Goal: Obtain resource: Obtain resource

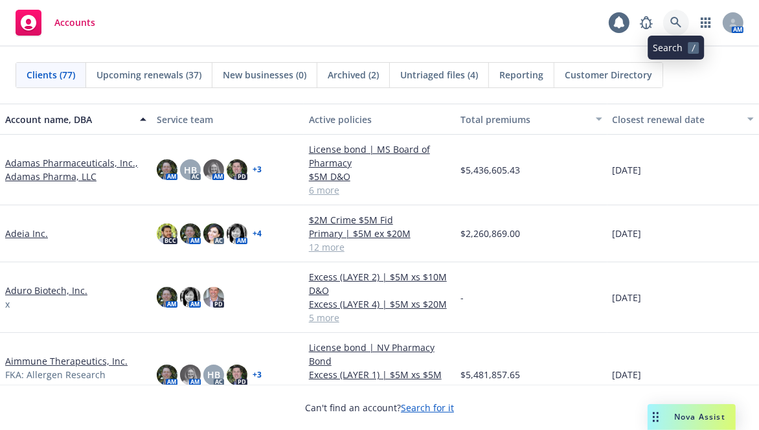
click at [674, 26] on icon at bounding box center [676, 23] width 12 height 12
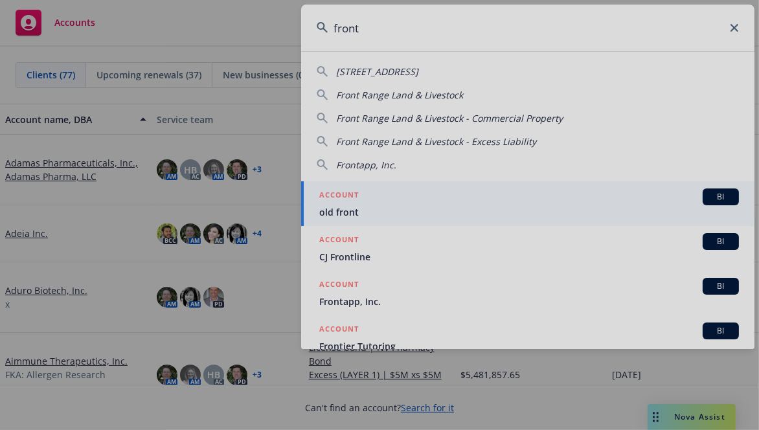
type input "front"
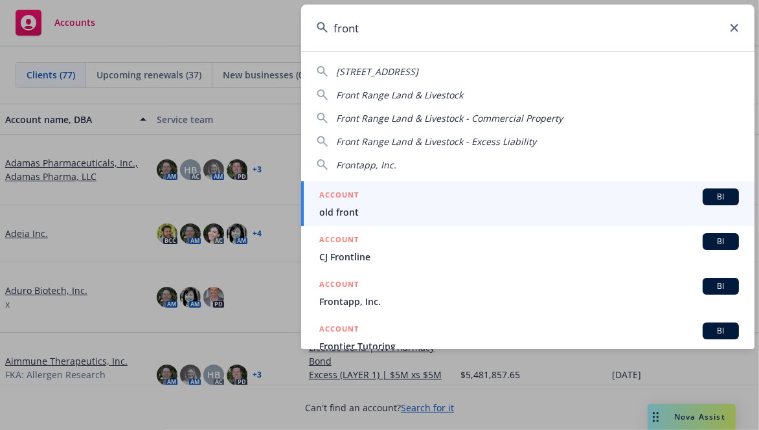
click at [489, 37] on input "front" at bounding box center [527, 28] width 453 height 47
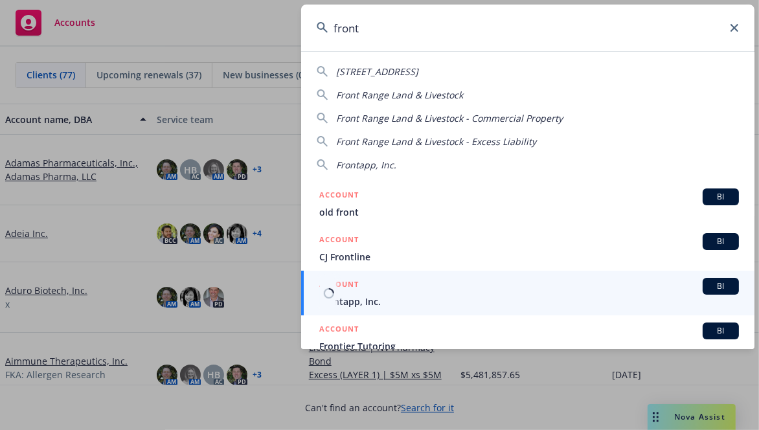
click at [384, 294] on span "Frontapp, Inc." at bounding box center [528, 301] width 419 height 14
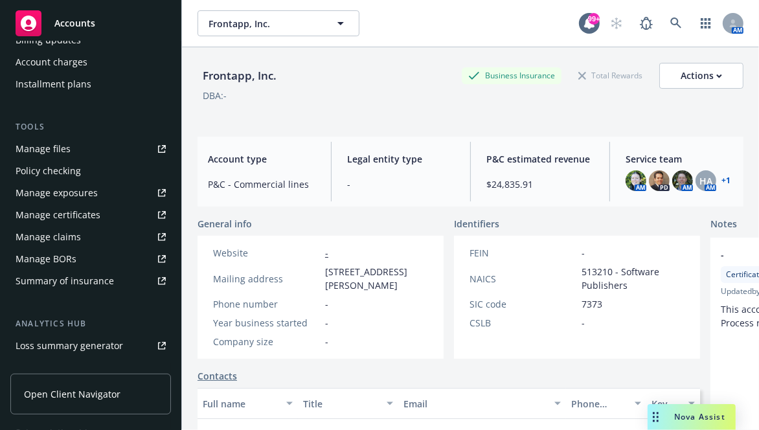
scroll to position [291, 0]
click at [68, 149] on div "Manage files" at bounding box center [43, 147] width 55 height 21
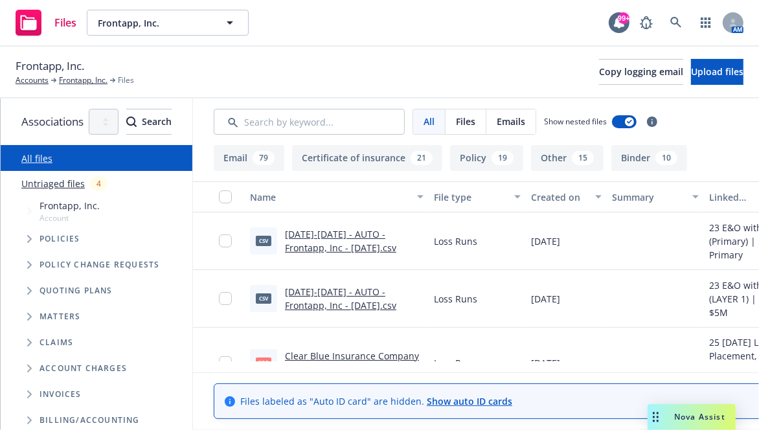
click at [513, 161] on div "19" at bounding box center [502, 158] width 22 height 14
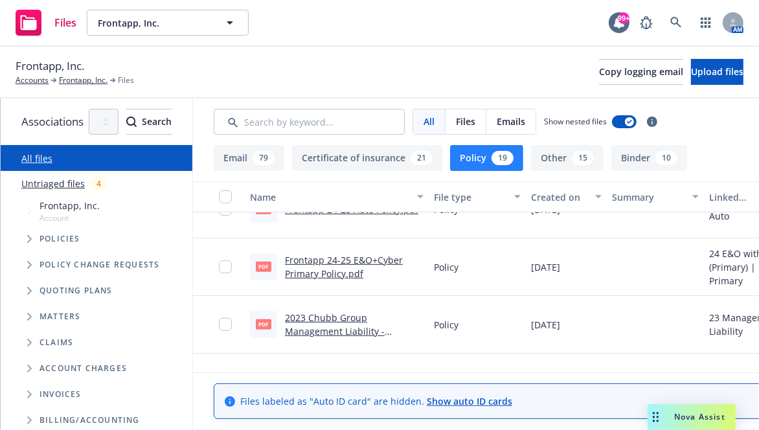
scroll to position [503, 0]
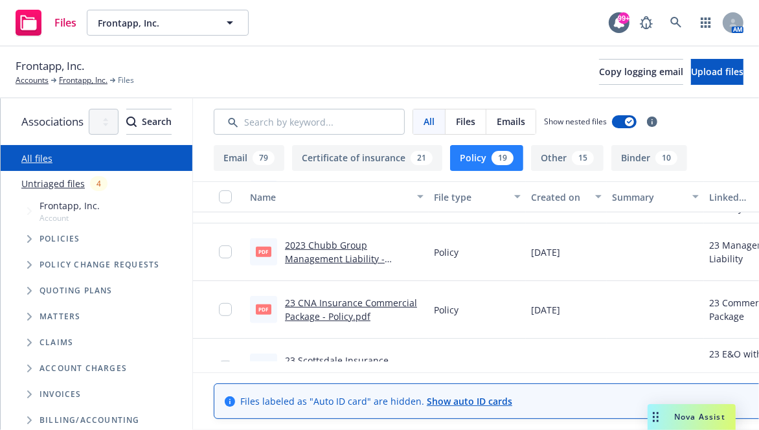
click at [371, 246] on link "2023 Chubb Group Management Liability - Policy.pdf" at bounding box center [335, 258] width 100 height 39
click at [687, 150] on button "Binder 10" at bounding box center [649, 158] width 76 height 26
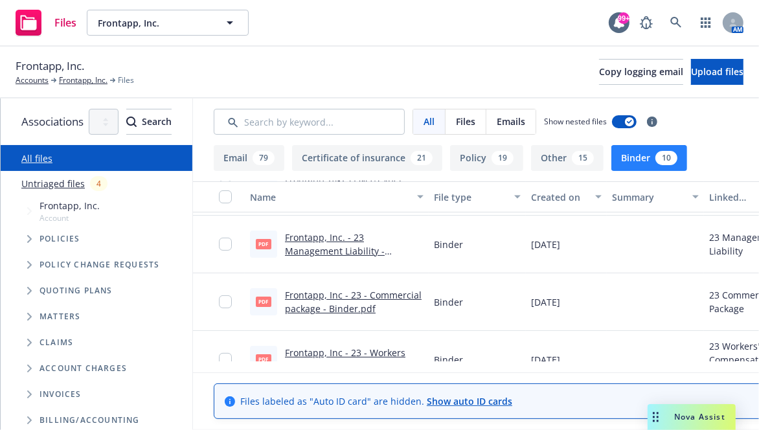
scroll to position [135, 0]
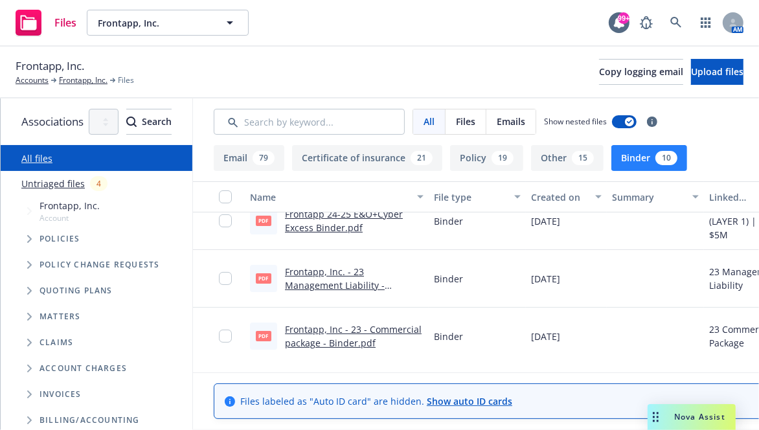
click at [384, 274] on link "Frontapp, Inc. - 23 Management Liability - Binder.pdf" at bounding box center [335, 284] width 100 height 39
